Goal: Information Seeking & Learning: Learn about a topic

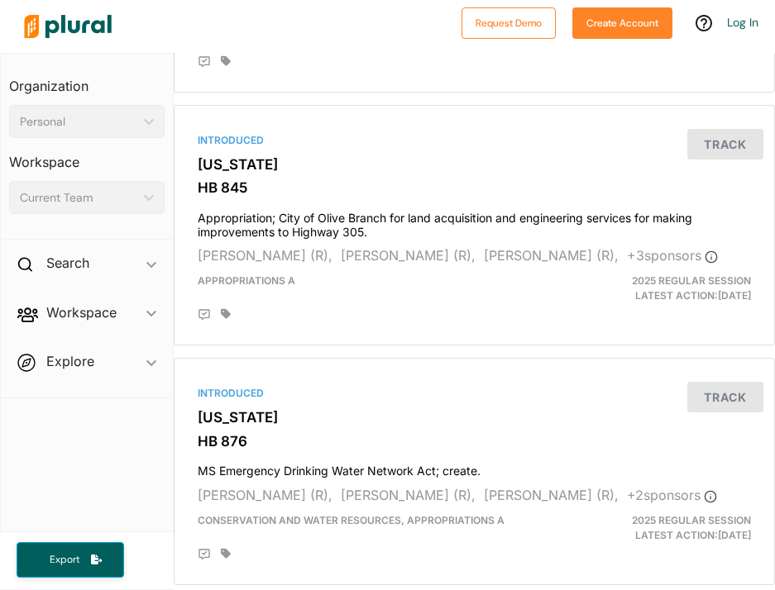
scroll to position [4981, 0]
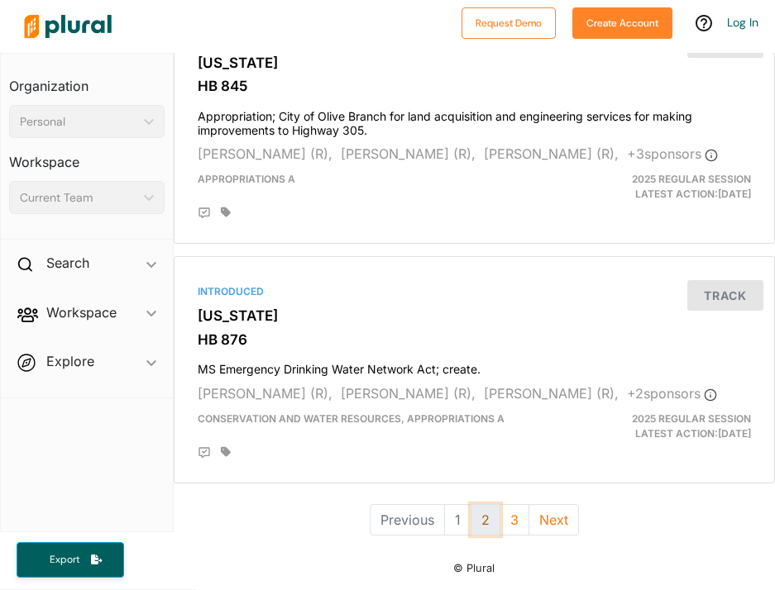
click at [477, 509] on button "2" at bounding box center [486, 519] width 30 height 31
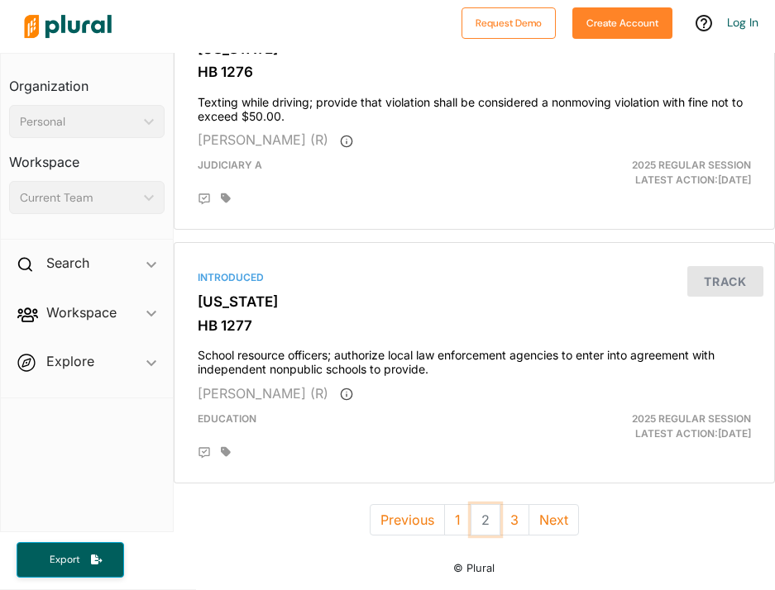
scroll to position [4925, 0]
click at [512, 513] on button "3" at bounding box center [514, 519] width 30 height 31
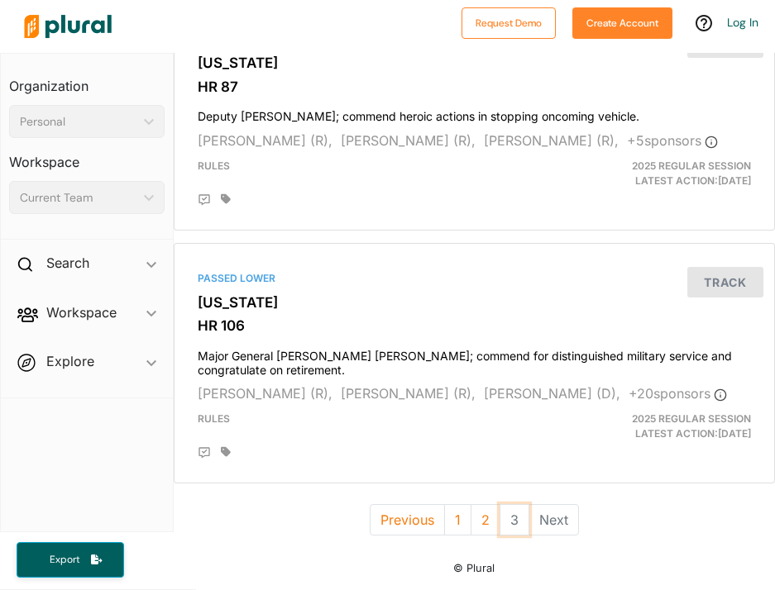
scroll to position [4824, 0]
click at [453, 517] on button "1" at bounding box center [457, 519] width 27 height 31
